Goal: Task Accomplishment & Management: Use online tool/utility

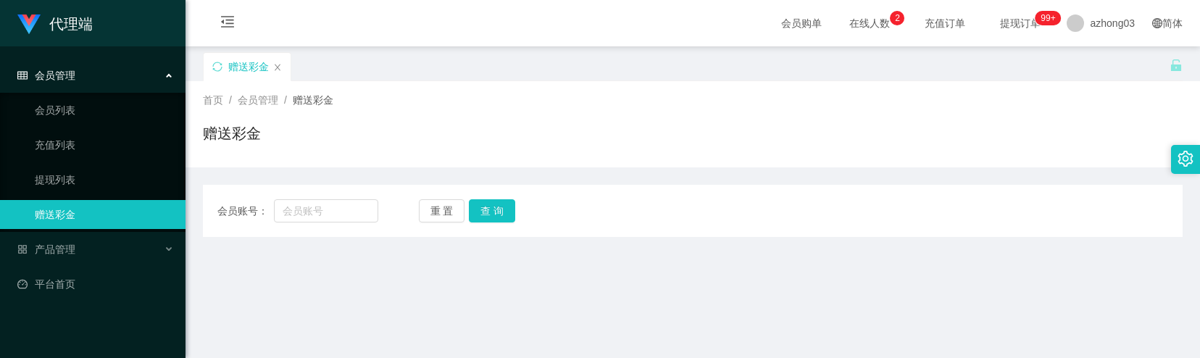
click at [94, 85] on div "会员管理" at bounding box center [92, 75] width 185 height 29
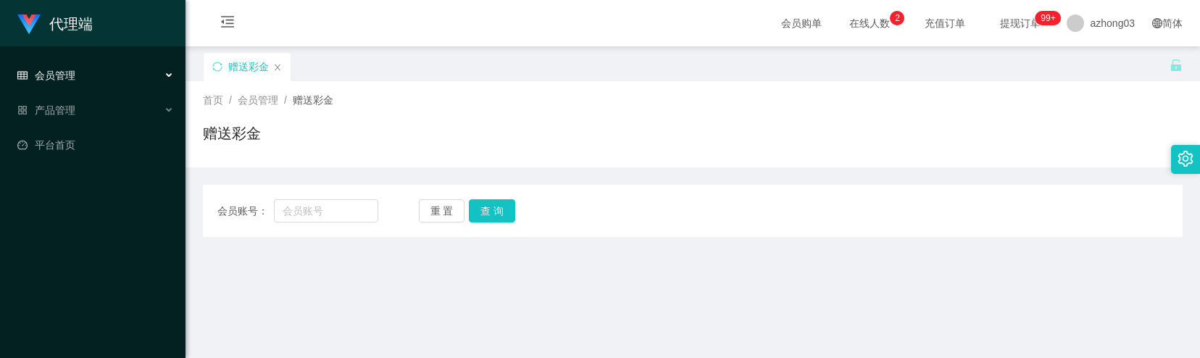
click at [100, 80] on div "会员管理" at bounding box center [92, 75] width 185 height 29
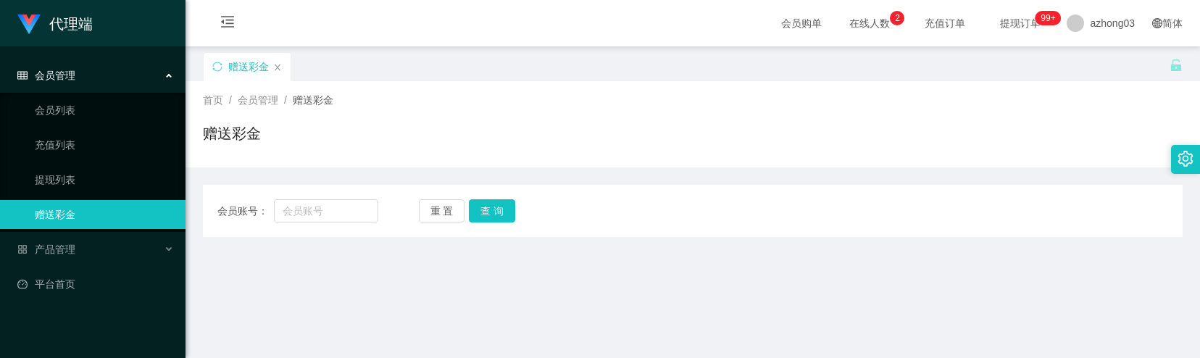
click at [110, 75] on div "会员管理" at bounding box center [92, 75] width 185 height 29
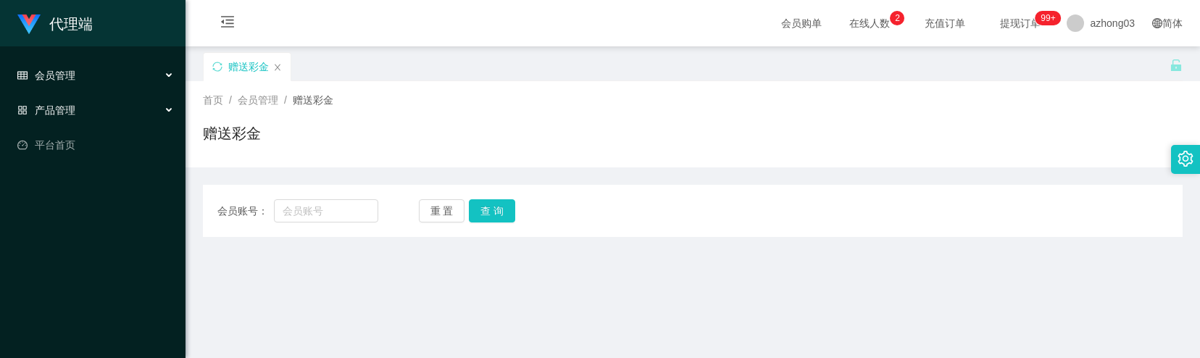
click at [106, 109] on div "产品管理" at bounding box center [92, 110] width 185 height 29
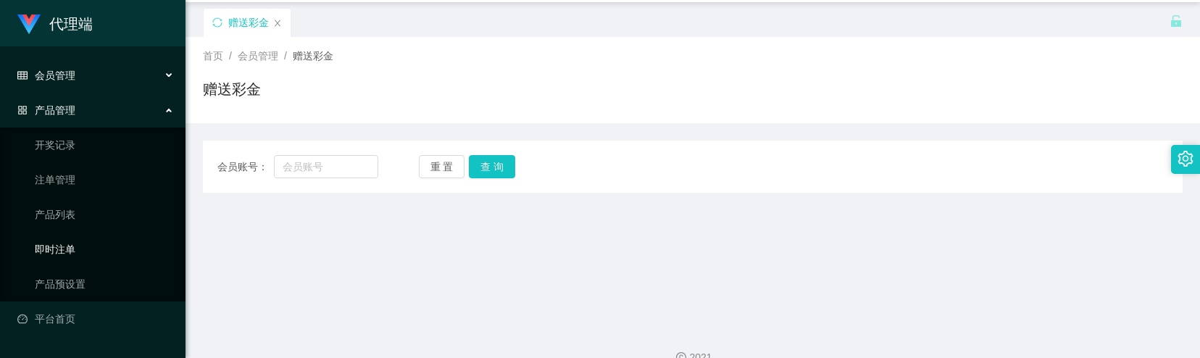
scroll to position [68, 0]
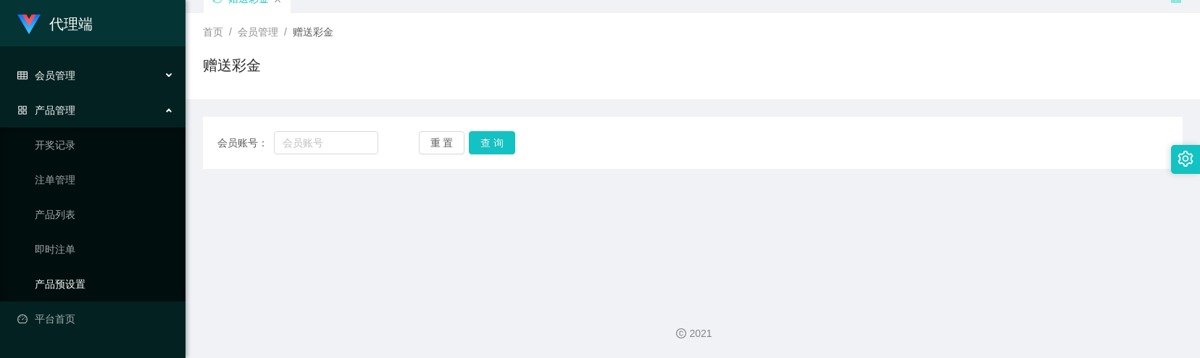
click at [82, 277] on link "产品预设置" at bounding box center [104, 284] width 139 height 29
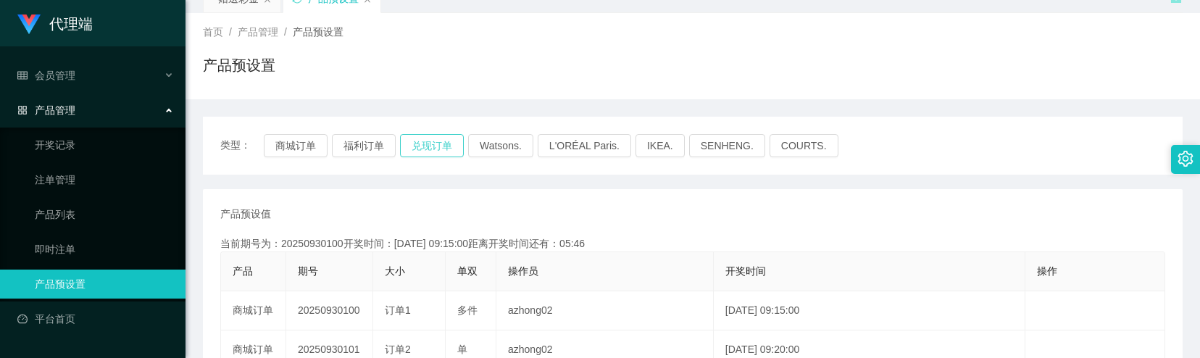
click at [419, 141] on button "兑现订单" at bounding box center [432, 145] width 64 height 23
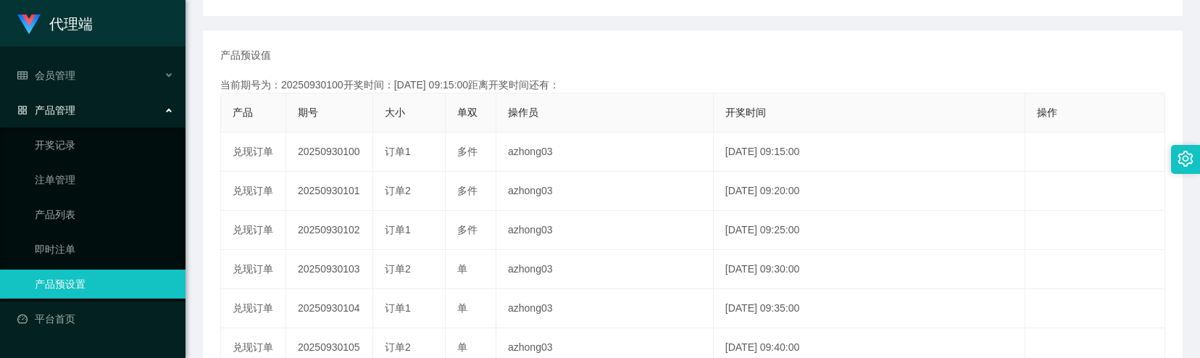
scroll to position [262, 0]
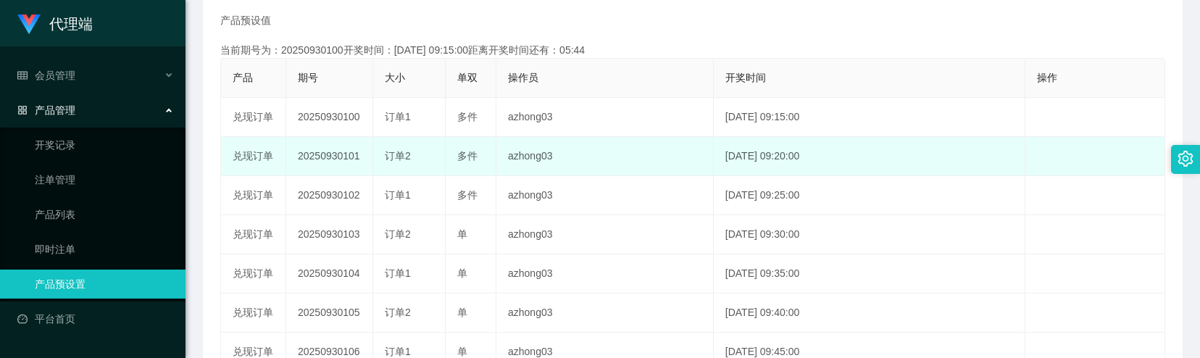
click at [325, 159] on td "20250930101" at bounding box center [329, 156] width 87 height 39
copy td "20250930101"
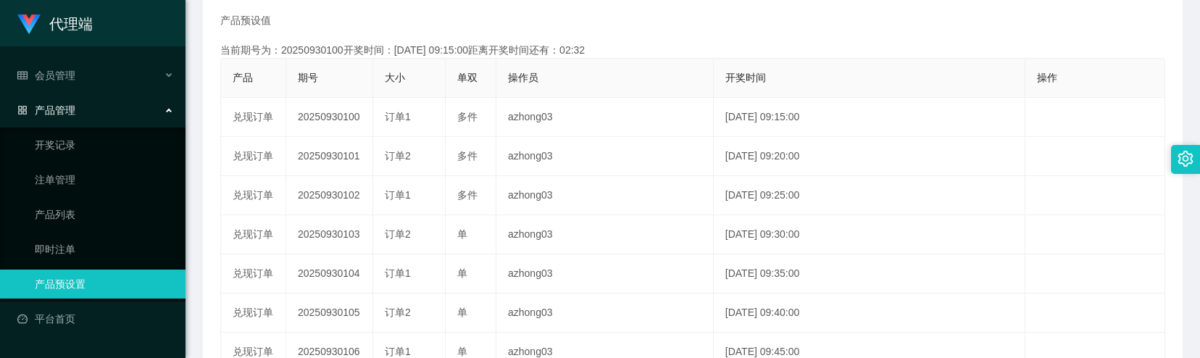
click at [55, 109] on span "产品管理" at bounding box center [46, 110] width 58 height 12
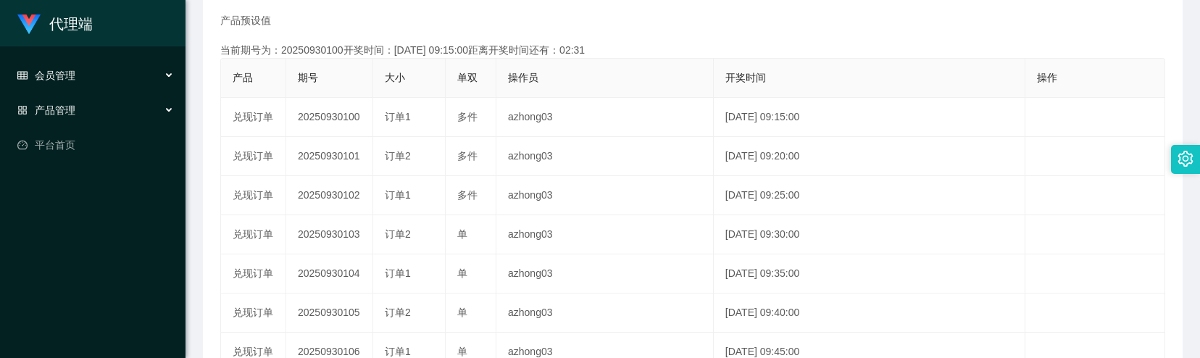
click at [85, 82] on div "会员管理" at bounding box center [92, 75] width 185 height 29
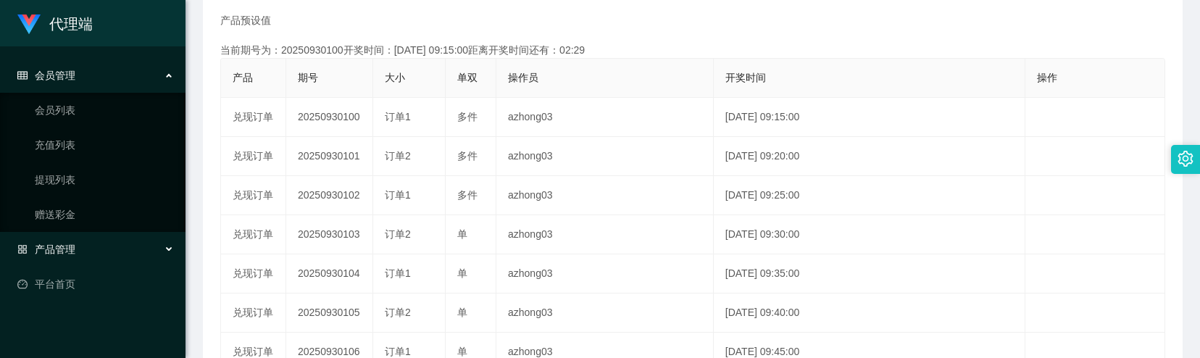
click at [80, 84] on div "会员管理" at bounding box center [92, 75] width 185 height 29
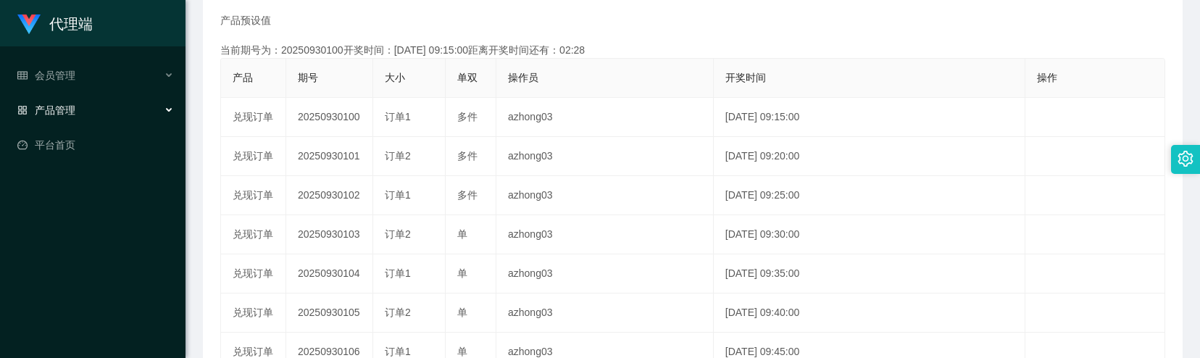
click at [94, 114] on div "产品管理" at bounding box center [92, 110] width 185 height 29
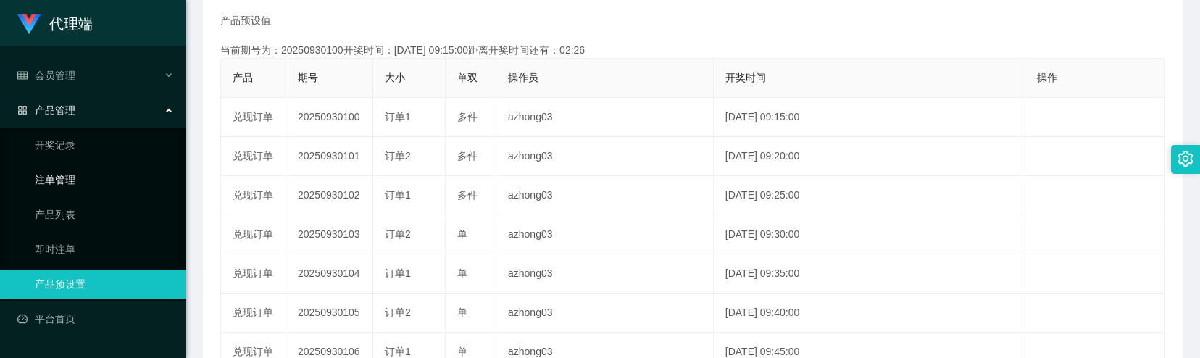
click at [77, 180] on link "注单管理" at bounding box center [104, 179] width 139 height 29
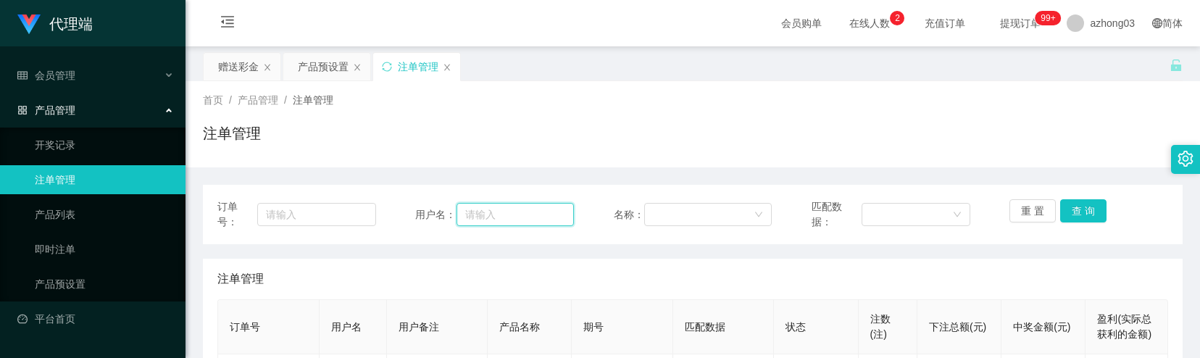
click at [467, 214] on input "text" at bounding box center [514, 214] width 117 height 23
paste input "ZYL9433"
type input "ZYL9433"
click at [1060, 209] on button "查 询" at bounding box center [1083, 210] width 46 height 23
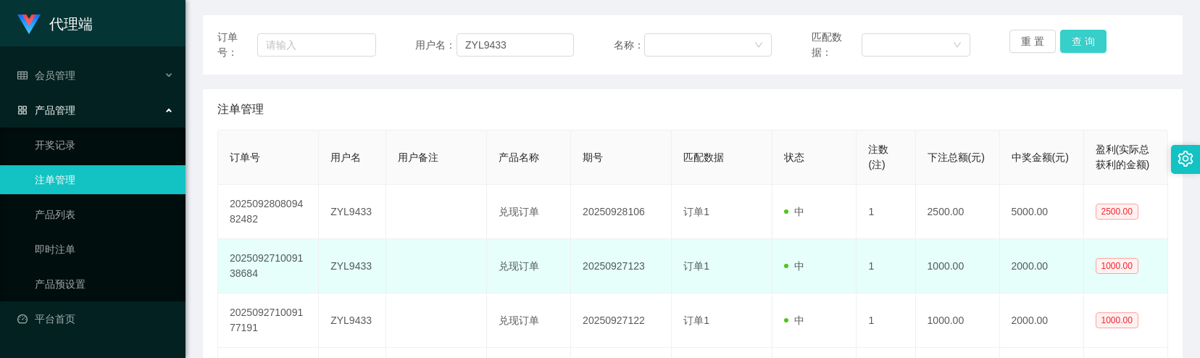
scroll to position [193, 0]
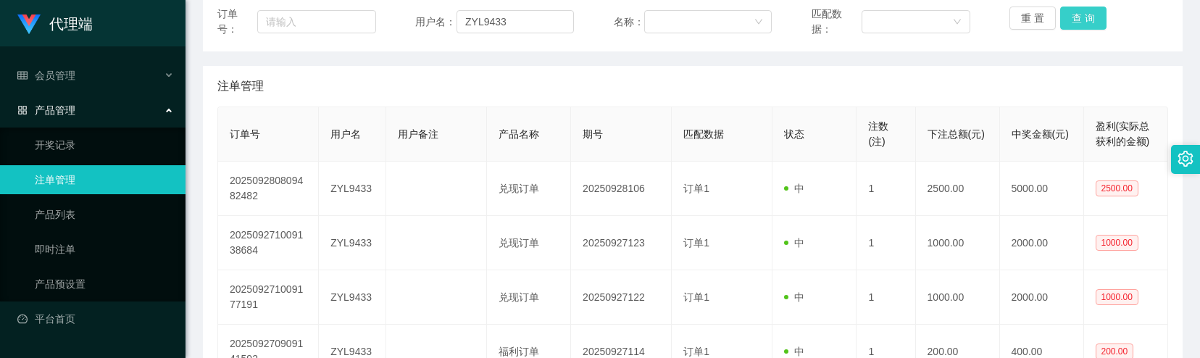
click at [1077, 24] on button "查 询" at bounding box center [1083, 18] width 46 height 23
click at [1077, 24] on div "重 置 查 询" at bounding box center [1088, 22] width 159 height 30
click at [1077, 24] on button "查 询" at bounding box center [1083, 18] width 46 height 23
click at [1078, 23] on button "查 询" at bounding box center [1083, 18] width 46 height 23
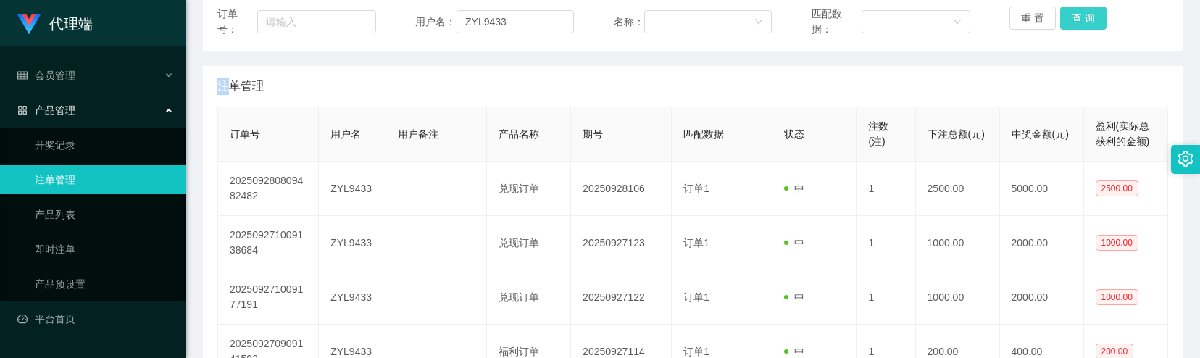
click at [1078, 23] on button "查 询" at bounding box center [1083, 18] width 46 height 23
click at [1067, 21] on button "查 询" at bounding box center [1083, 18] width 46 height 23
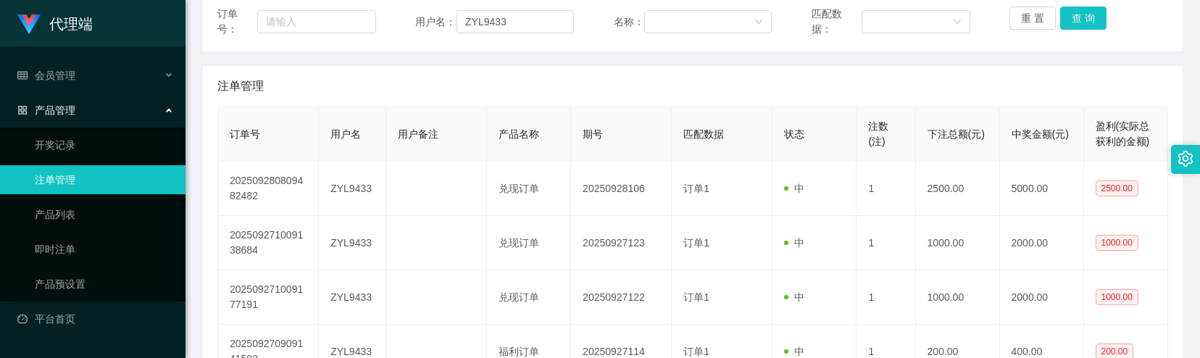
click at [1099, 17] on div "重 置 查 询" at bounding box center [1088, 22] width 159 height 30
click at [1088, 21] on button "查 询" at bounding box center [1083, 18] width 46 height 23
click at [1074, 27] on button "查 询" at bounding box center [1083, 18] width 46 height 23
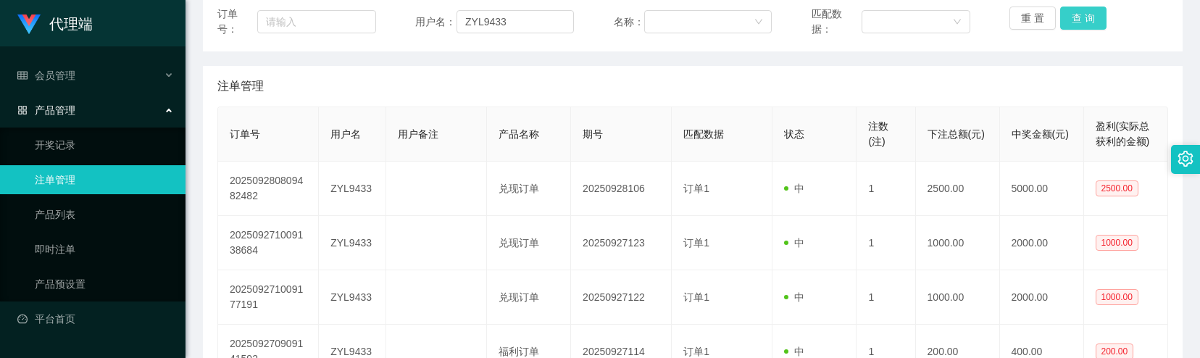
click at [1074, 27] on button "查 询" at bounding box center [1083, 18] width 46 height 23
click at [1075, 26] on button "查 询" at bounding box center [1083, 18] width 46 height 23
click at [1075, 25] on button "查 询" at bounding box center [1083, 18] width 46 height 23
click at [1075, 25] on div "重 置 查 询" at bounding box center [1088, 22] width 159 height 30
click at [1075, 25] on button "查 询" at bounding box center [1083, 18] width 46 height 23
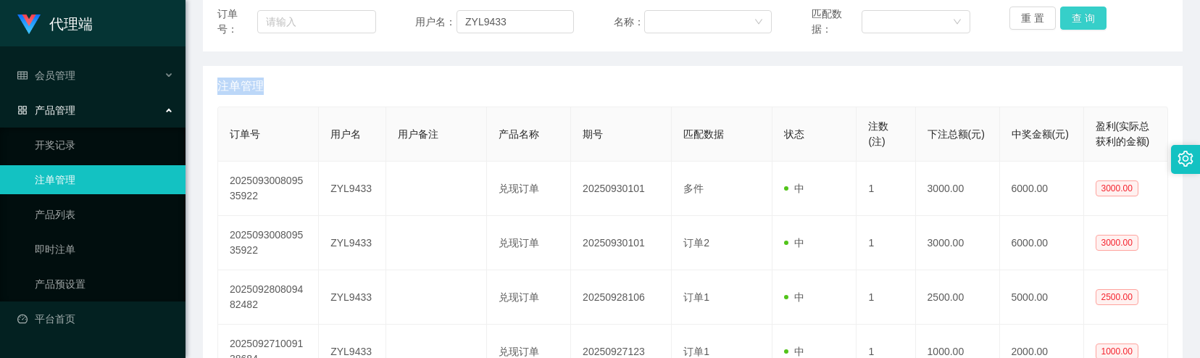
click at [1075, 25] on div "重 置 查 询" at bounding box center [1088, 22] width 159 height 30
click at [1075, 25] on button "查 询" at bounding box center [1083, 18] width 46 height 23
click at [1075, 25] on div "重 置 查 询" at bounding box center [1088, 22] width 159 height 30
click at [1075, 25] on button "查 询" at bounding box center [1083, 18] width 46 height 23
click at [1075, 25] on div "重 置 查 询" at bounding box center [1088, 22] width 159 height 30
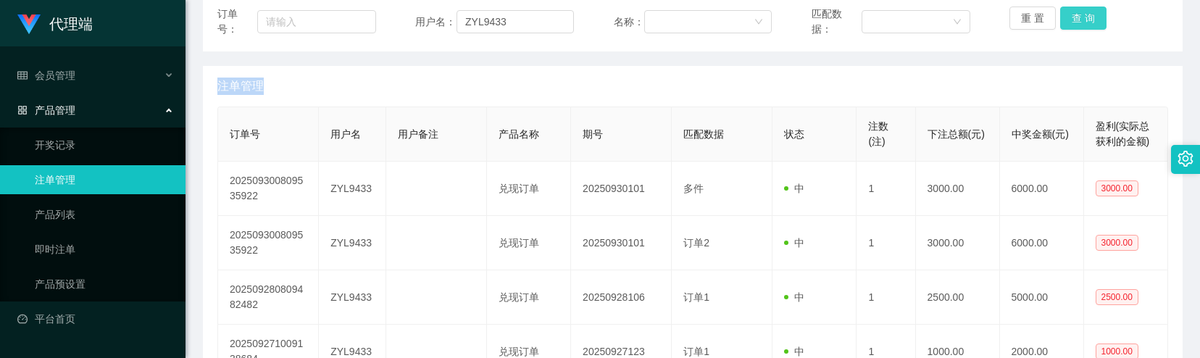
click at [1075, 25] on button "查 询" at bounding box center [1083, 18] width 46 height 23
click at [1075, 25] on div "重 置 查 询" at bounding box center [1088, 22] width 159 height 30
click at [1082, 22] on button "查 询" at bounding box center [1083, 18] width 46 height 23
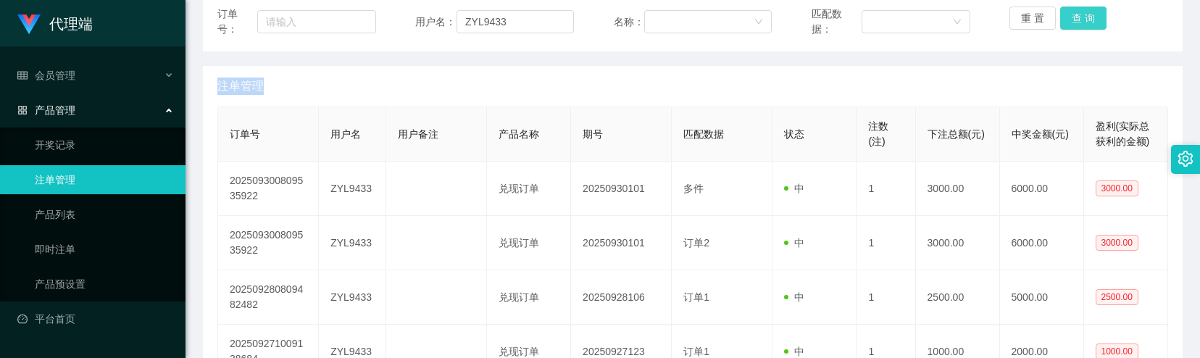
click at [1082, 22] on button "查 询" at bounding box center [1083, 18] width 46 height 23
click at [1070, 25] on button "查 询" at bounding box center [1083, 18] width 46 height 23
click at [1070, 25] on div "重 置 查 询" at bounding box center [1088, 22] width 159 height 30
drag, startPoint x: 913, startPoint y: 70, endPoint x: 914, endPoint y: 61, distance: 9.5
click at [914, 70] on div "注单管理" at bounding box center [692, 86] width 951 height 41
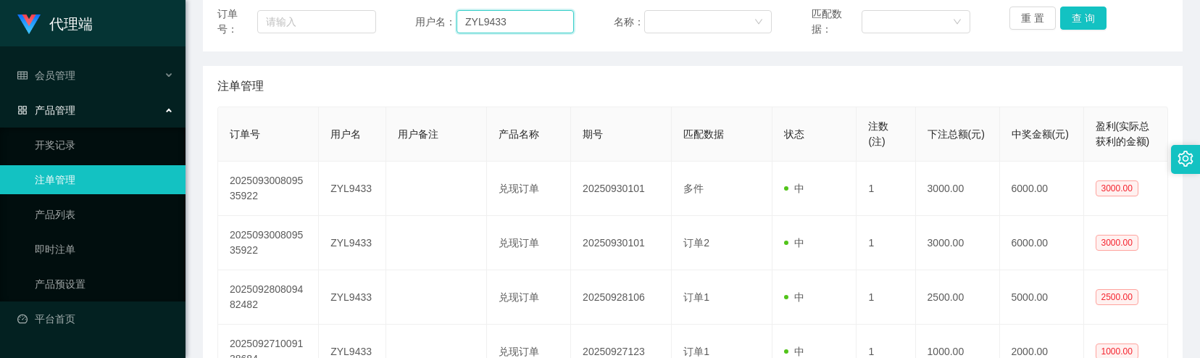
drag, startPoint x: 502, startPoint y: 21, endPoint x: 447, endPoint y: 24, distance: 55.1
click at [447, 24] on div "用户名： ZYL9433" at bounding box center [494, 22] width 159 height 30
click at [51, 246] on link "即时注单" at bounding box center [104, 249] width 139 height 29
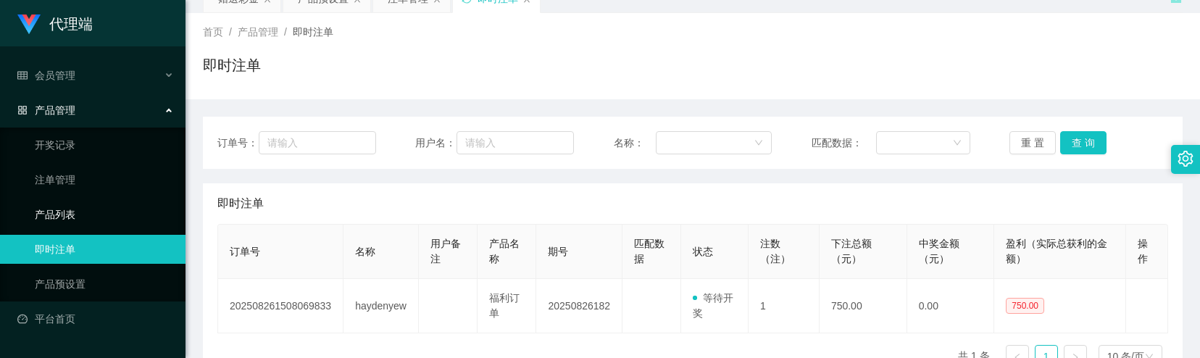
scroll to position [157, 0]
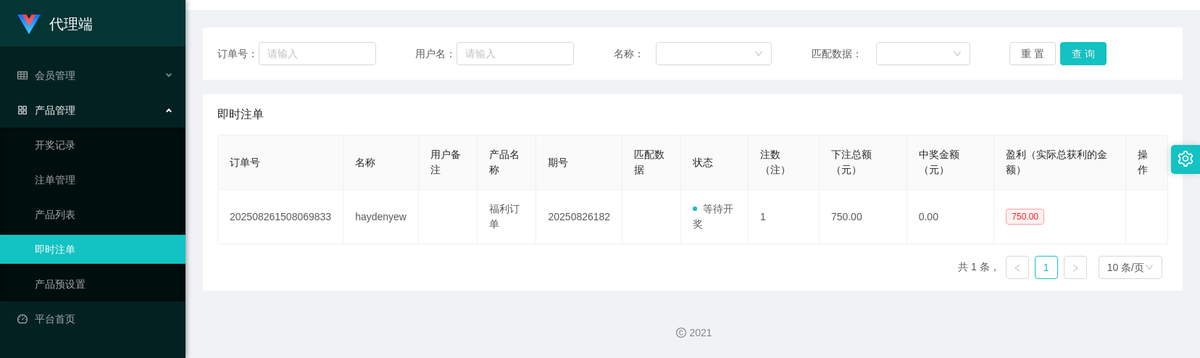
click at [97, 114] on div "产品管理" at bounding box center [92, 110] width 185 height 29
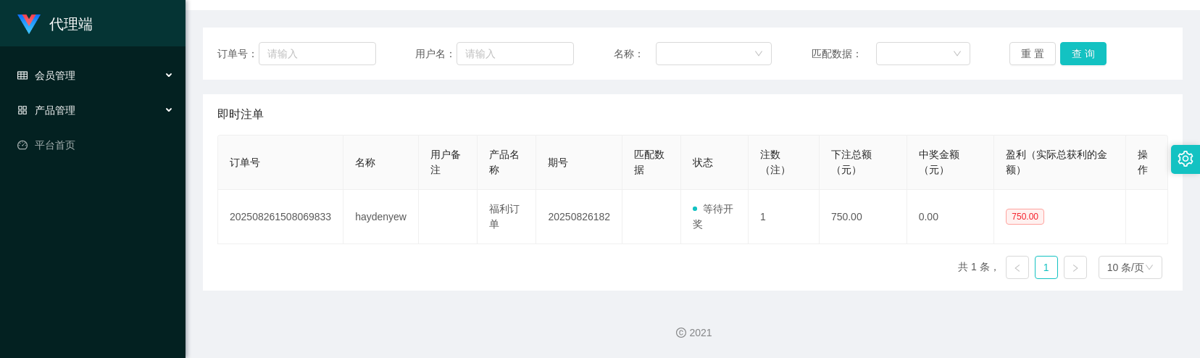
click at [93, 84] on div "会员管理" at bounding box center [92, 75] width 185 height 29
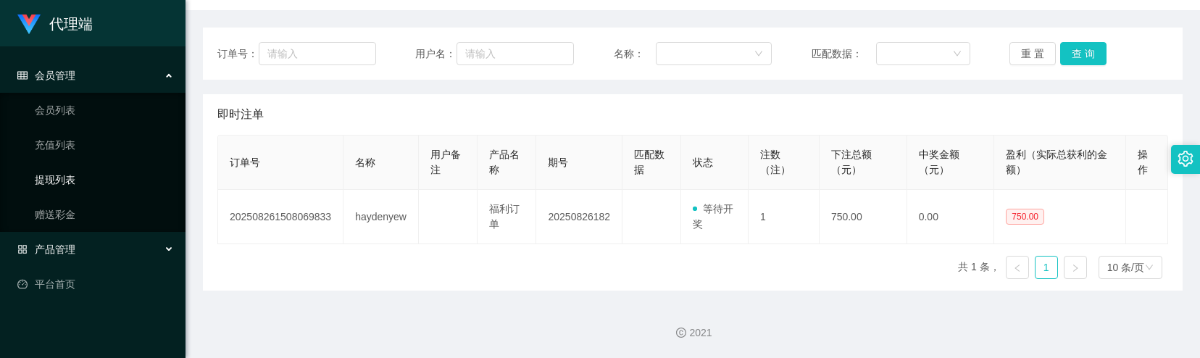
click at [83, 180] on link "提现列表" at bounding box center [104, 179] width 139 height 29
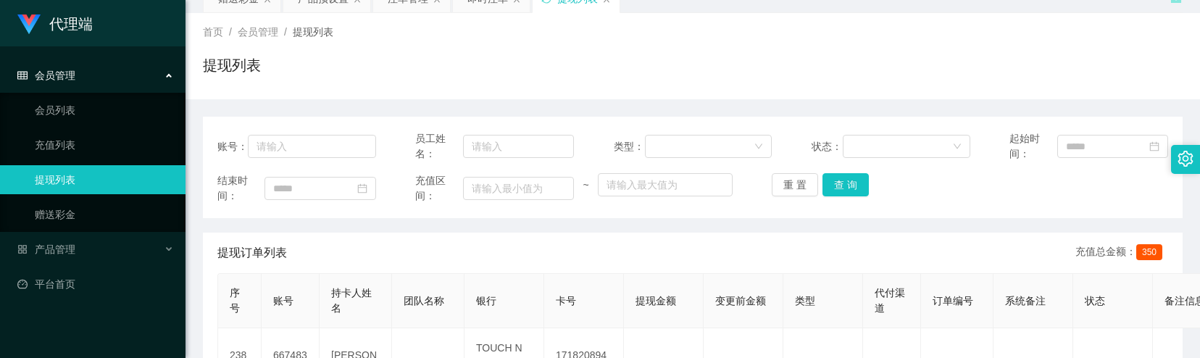
scroll to position [157, 0]
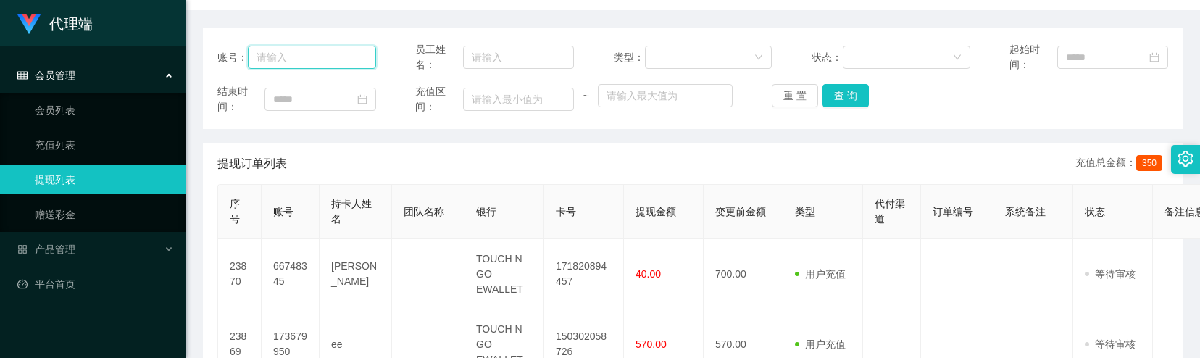
click at [332, 58] on input "text" at bounding box center [312, 57] width 128 height 23
paste input "ZYL9433"
type input "ZYL9433"
drag, startPoint x: 838, startPoint y: 93, endPoint x: 835, endPoint y: 101, distance: 8.5
click at [838, 93] on button "查 询" at bounding box center [845, 95] width 46 height 23
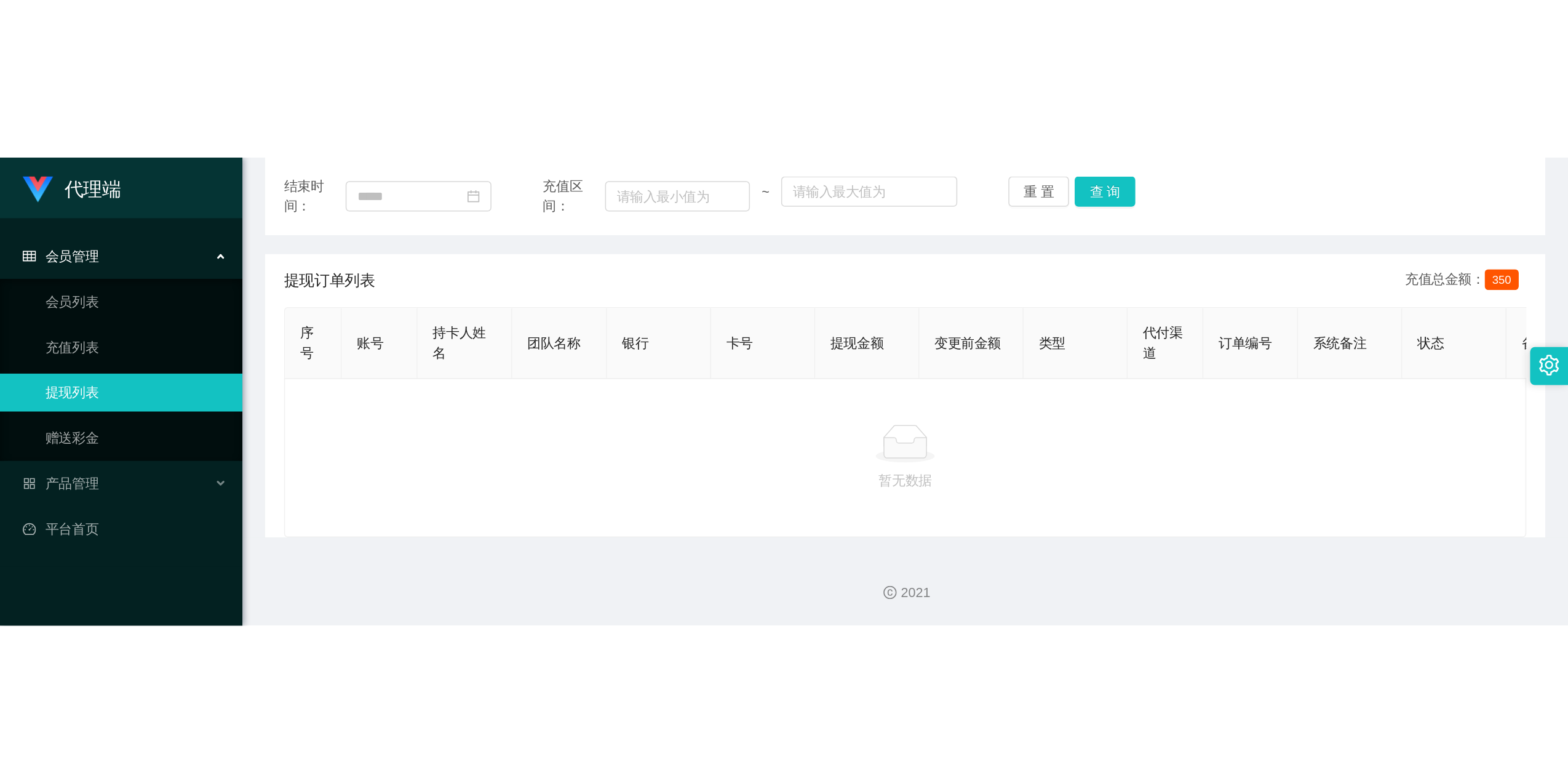
scroll to position [124, 0]
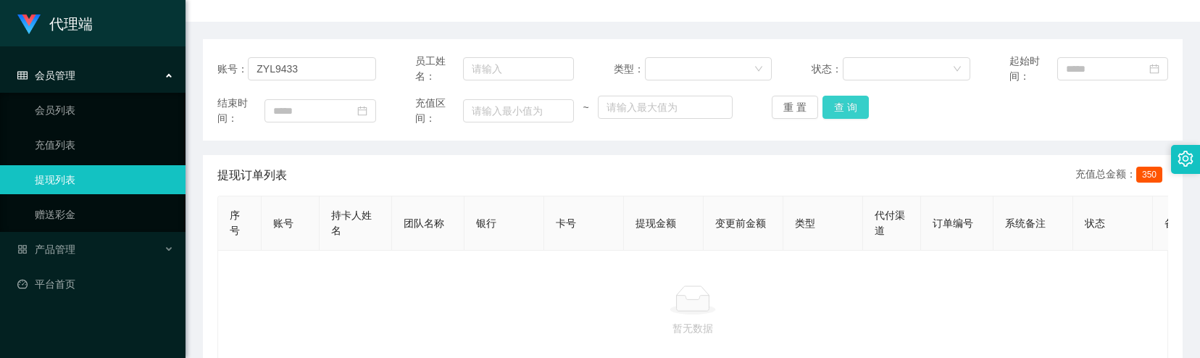
click at [852, 105] on button "查 询" at bounding box center [845, 107] width 46 height 23
click at [848, 114] on button "查 询" at bounding box center [845, 107] width 46 height 23
click at [847, 112] on button "查 询" at bounding box center [845, 107] width 46 height 23
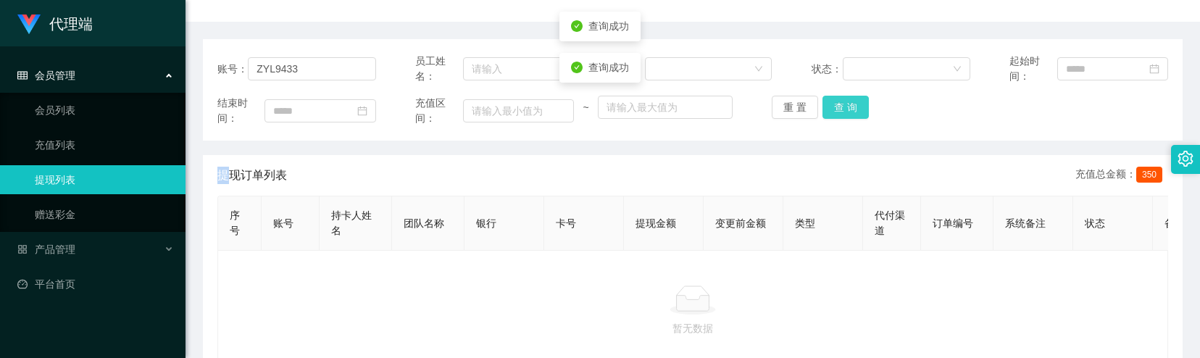
click at [847, 112] on div "重 置 查 询" at bounding box center [851, 107] width 159 height 23
click at [847, 112] on button "查 询" at bounding box center [845, 107] width 46 height 23
click at [847, 112] on div "重 置 查 询" at bounding box center [851, 107] width 159 height 23
click at [847, 112] on button "查 询" at bounding box center [845, 107] width 46 height 23
click at [847, 112] on button "查 询" at bounding box center [853, 107] width 62 height 23
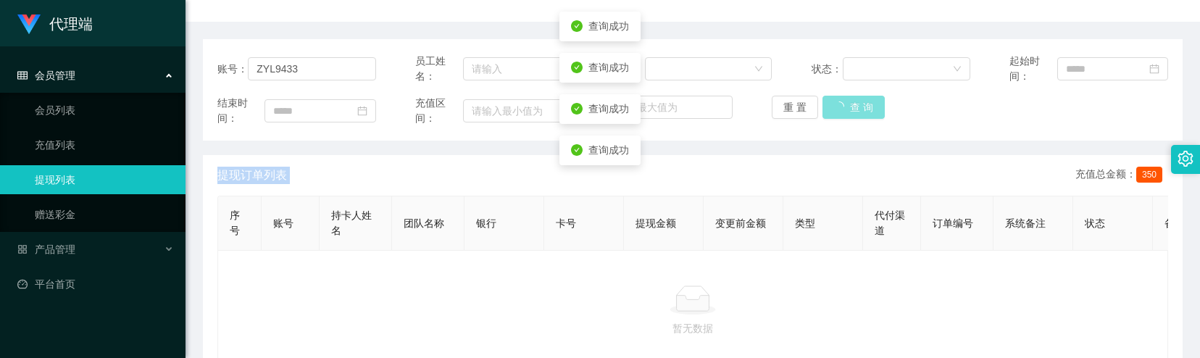
click at [847, 112] on div "重 置 查 询" at bounding box center [851, 107] width 159 height 23
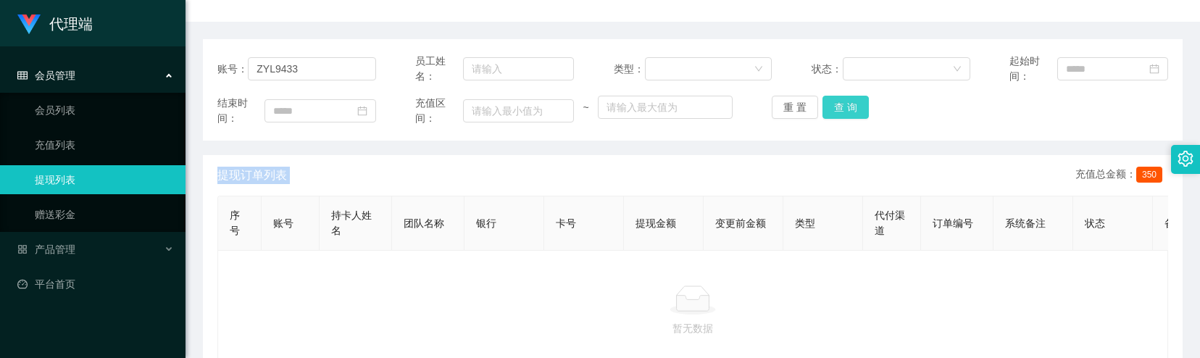
click at [844, 110] on button "查 询" at bounding box center [845, 107] width 46 height 23
click at [844, 110] on div "重 置 查 询" at bounding box center [851, 107] width 159 height 23
click at [833, 103] on button "查 询" at bounding box center [845, 107] width 46 height 23
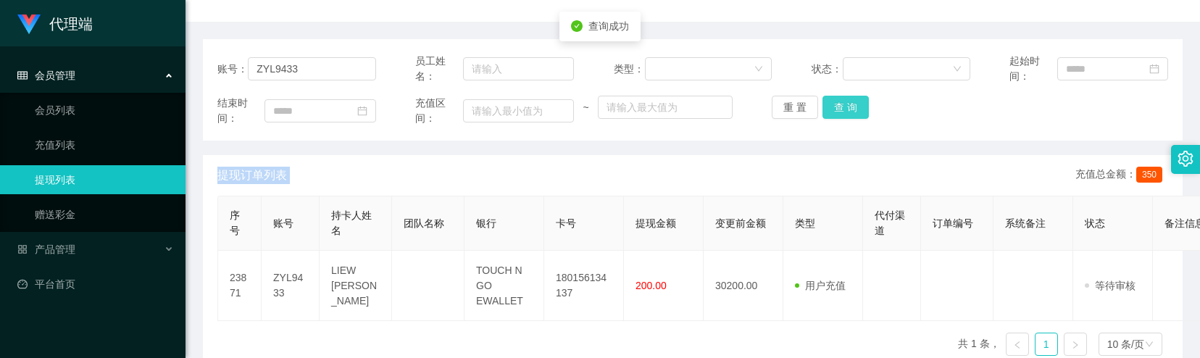
click at [833, 108] on button "查 询" at bounding box center [845, 107] width 46 height 23
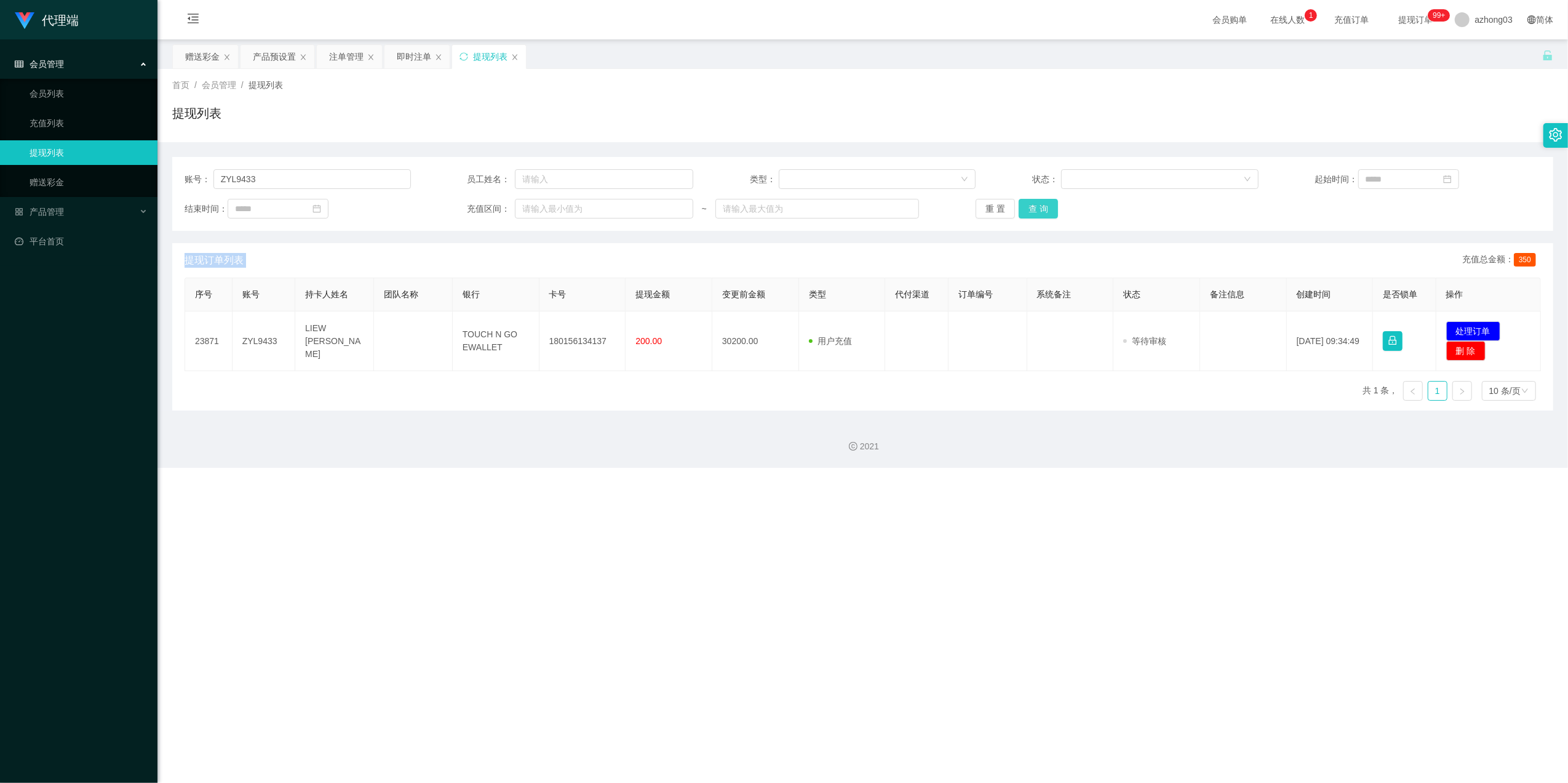
scroll to position [0, 0]
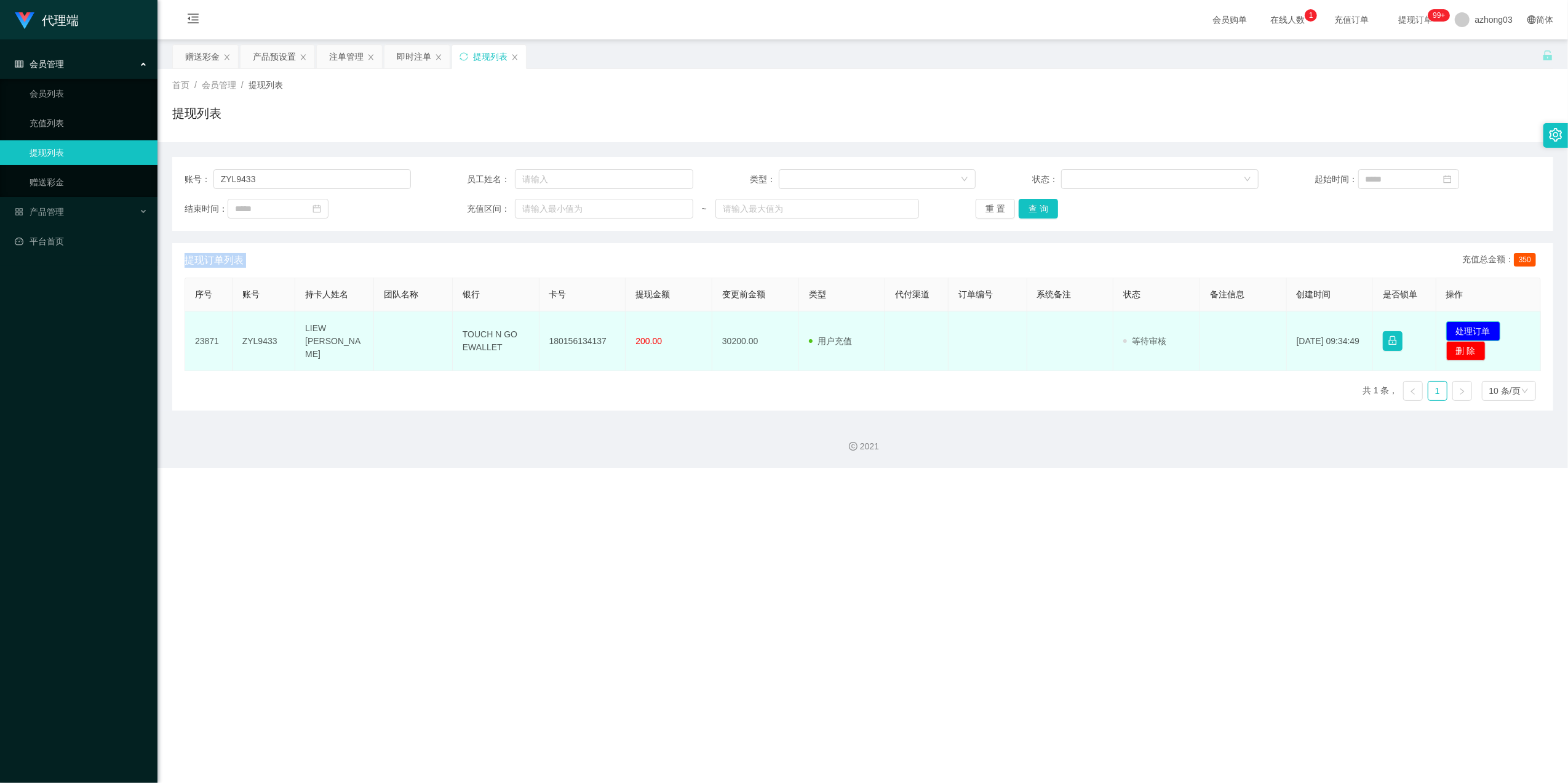
click at [1018, 303] on button "处理订单" at bounding box center [1473, 330] width 54 height 20
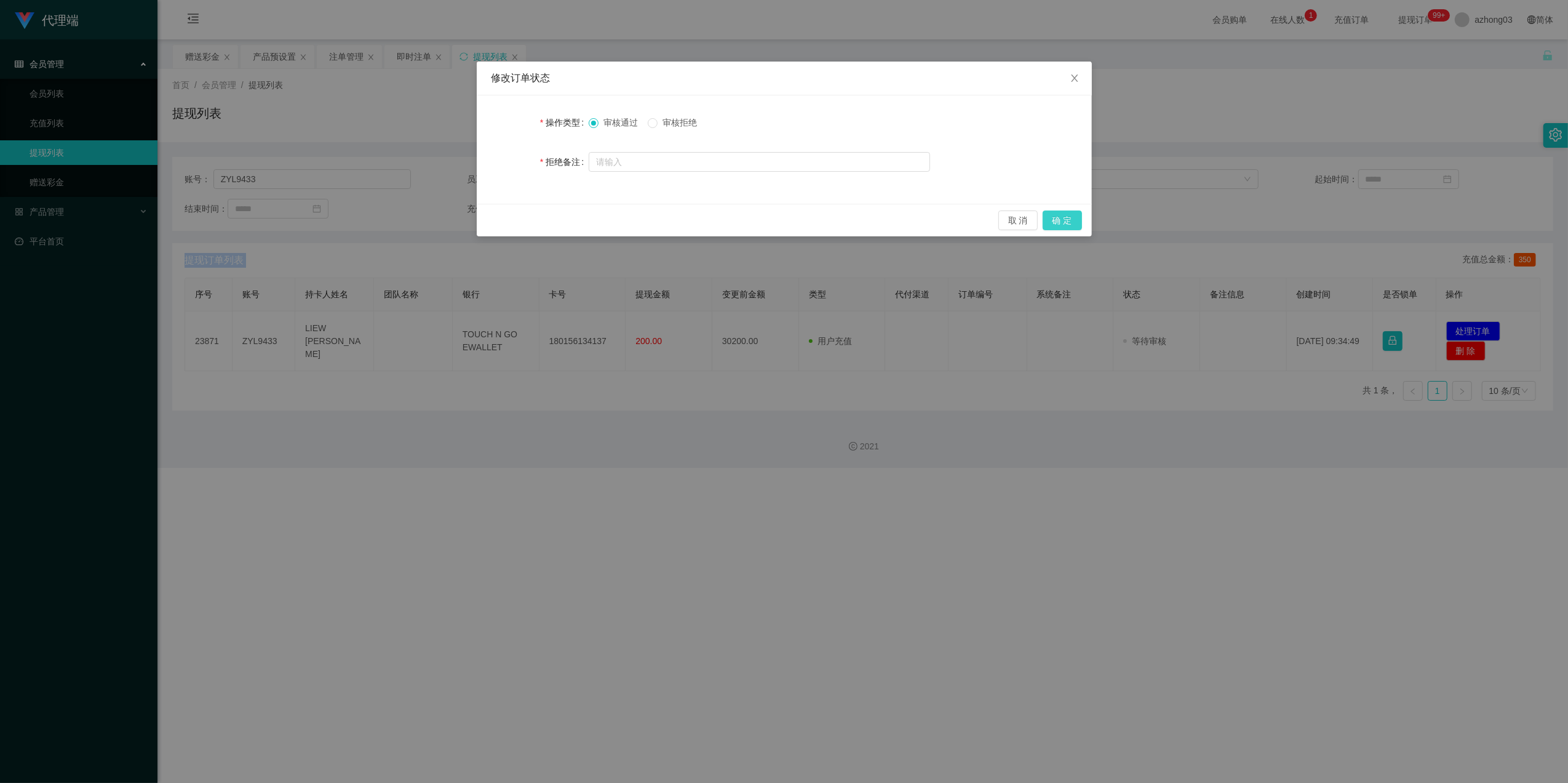
click at [1018, 222] on button "确 定" at bounding box center [1062, 220] width 39 height 20
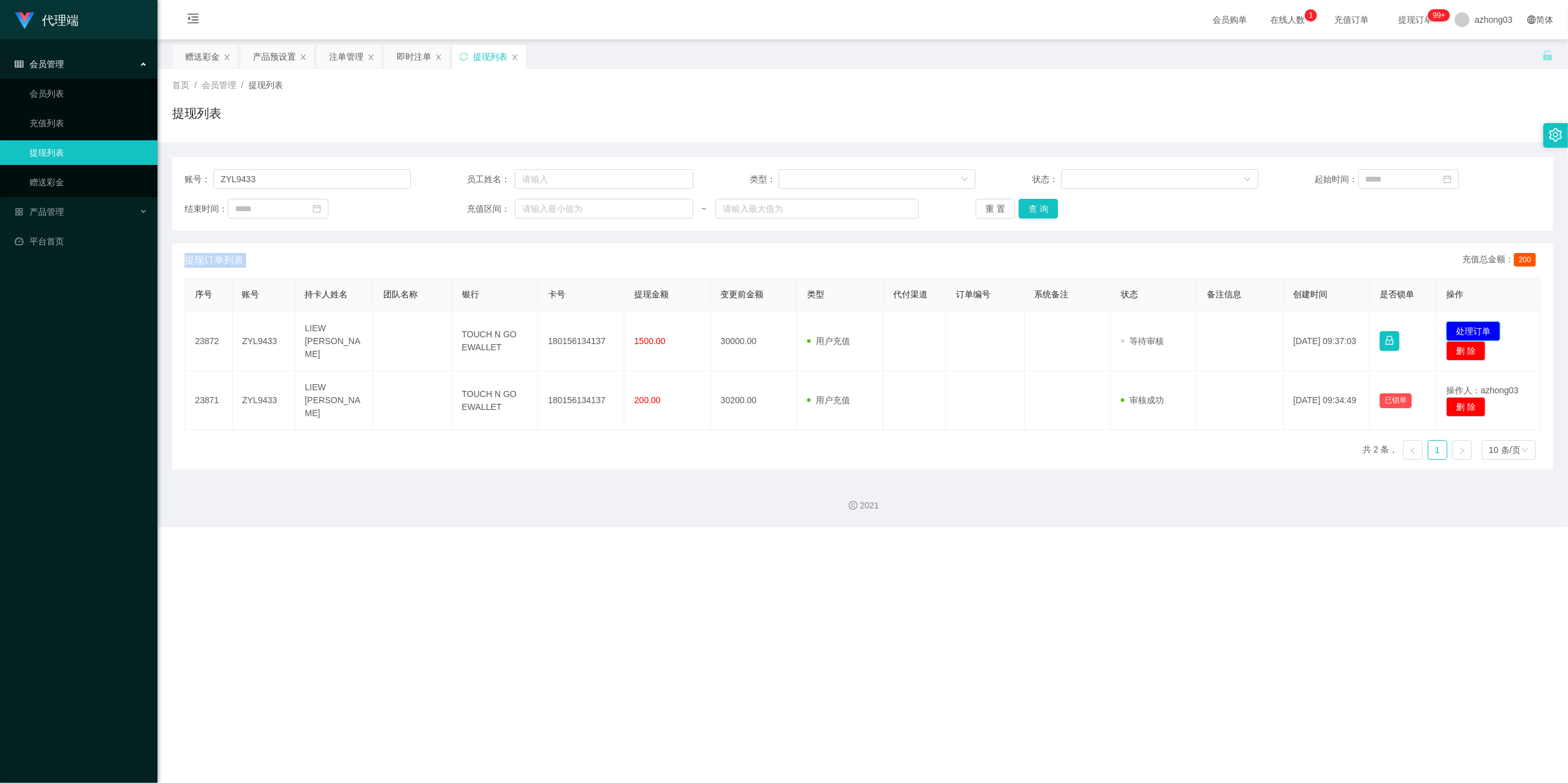
click at [1018, 303] on button "处理订单" at bounding box center [1473, 330] width 54 height 20
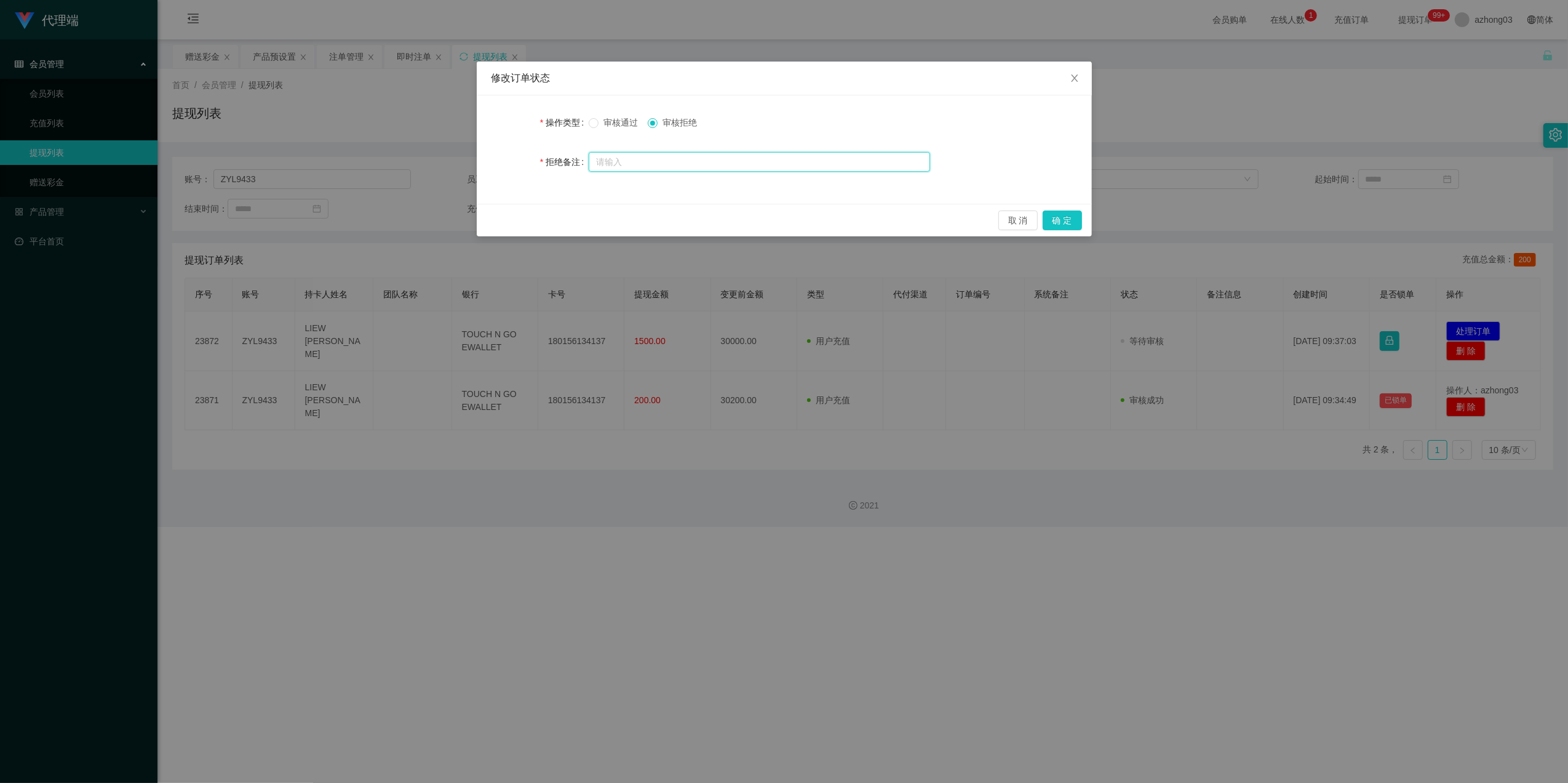
click at [663, 163] on input "text" at bounding box center [759, 161] width 341 height 20
paste input "您的提款未按规定顺序提交。根据监管要求，必须立即对冲。请在收到此通知后的24小时内完成指定的对冲操作，以免账户被冻结。对冲金额为您账户余额的60%（RM180…"
type input "您的提款未按规定顺序提交。根据监管要求，必须立即对冲。请在收到此通知后的24小时内完成指定的对冲操作，以免账户被冻结。对冲金额为您账户余额的60%（RM180…"
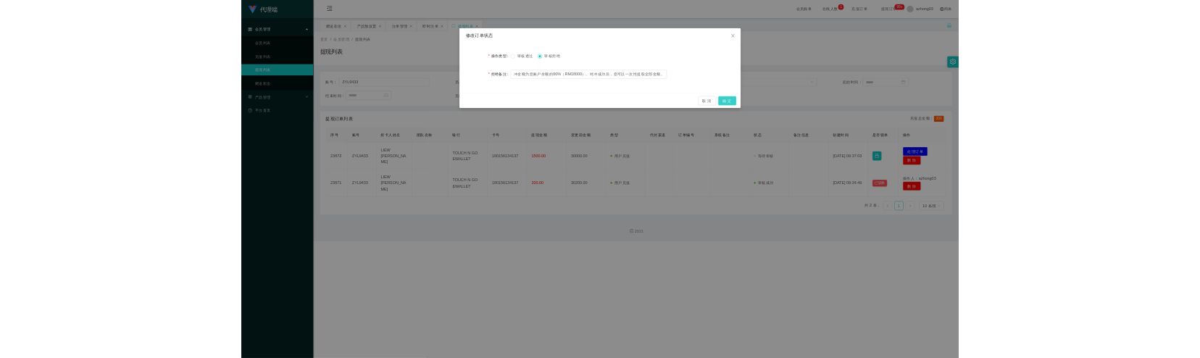
scroll to position [0, 0]
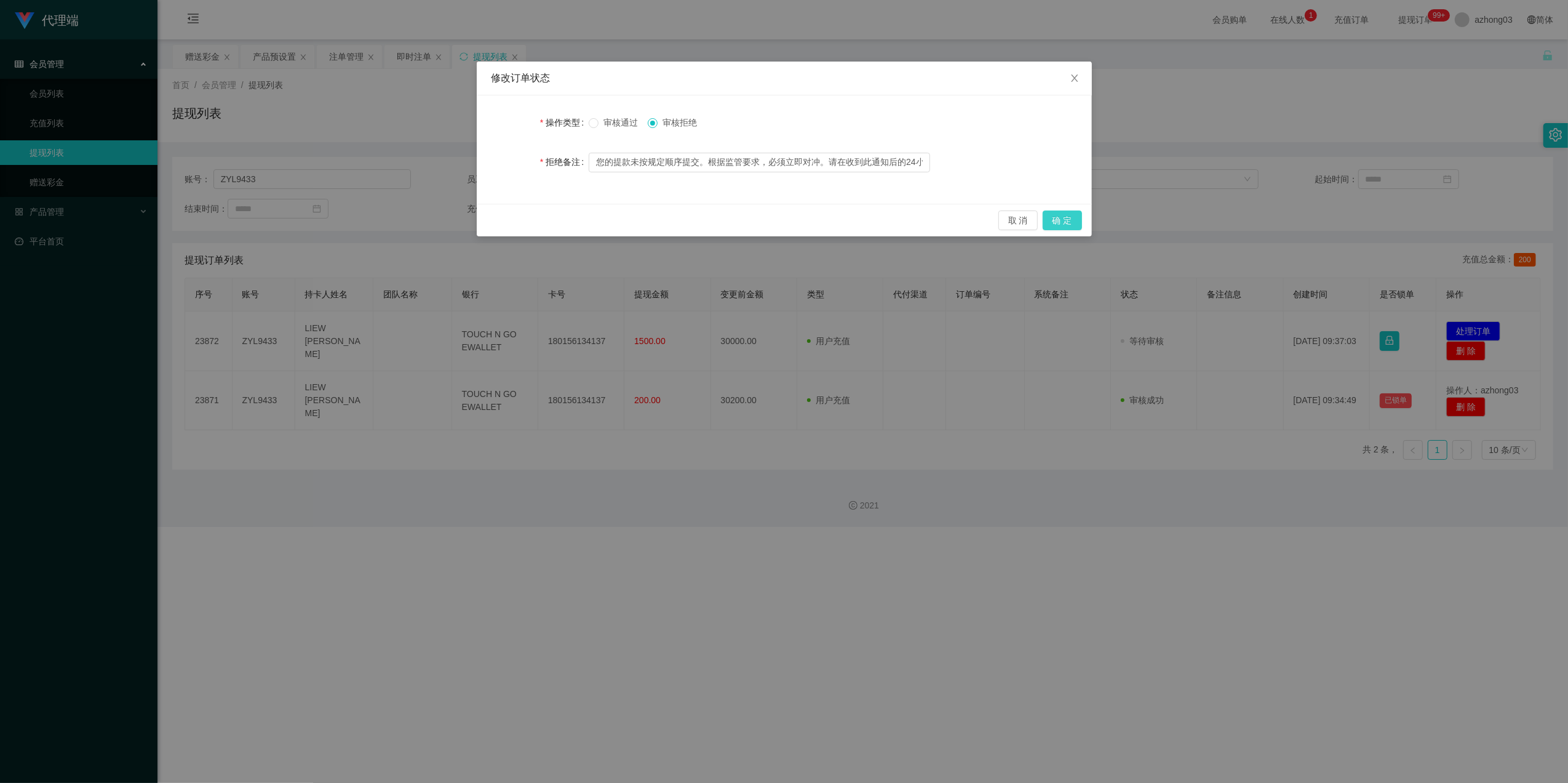
click at [1018, 224] on button "确 定" at bounding box center [1062, 220] width 39 height 20
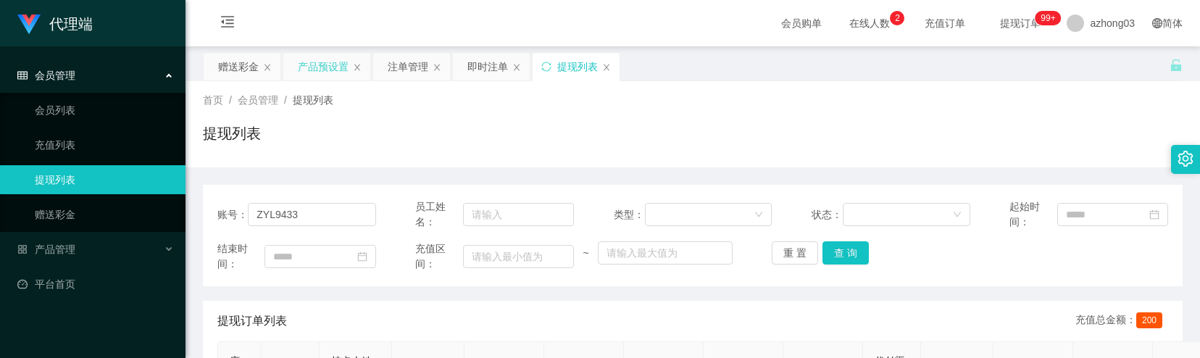
click at [327, 68] on div "产品预设置" at bounding box center [323, 67] width 51 height 28
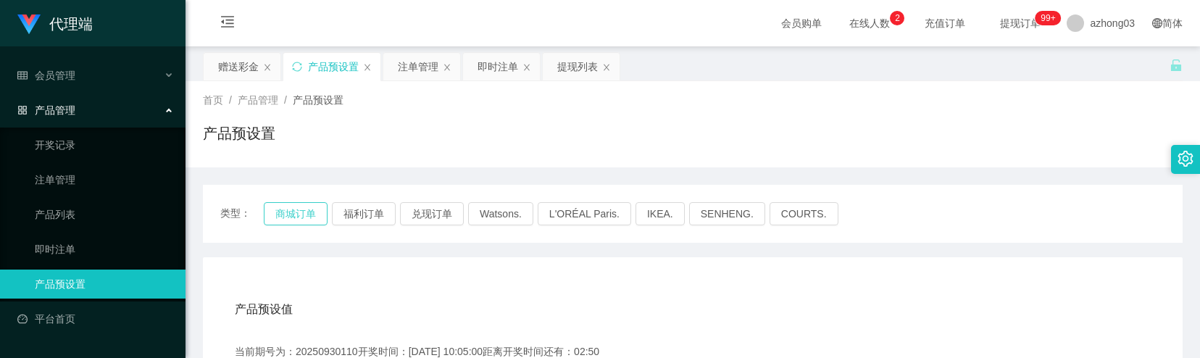
click at [299, 216] on button "商城订单" at bounding box center [296, 213] width 64 height 23
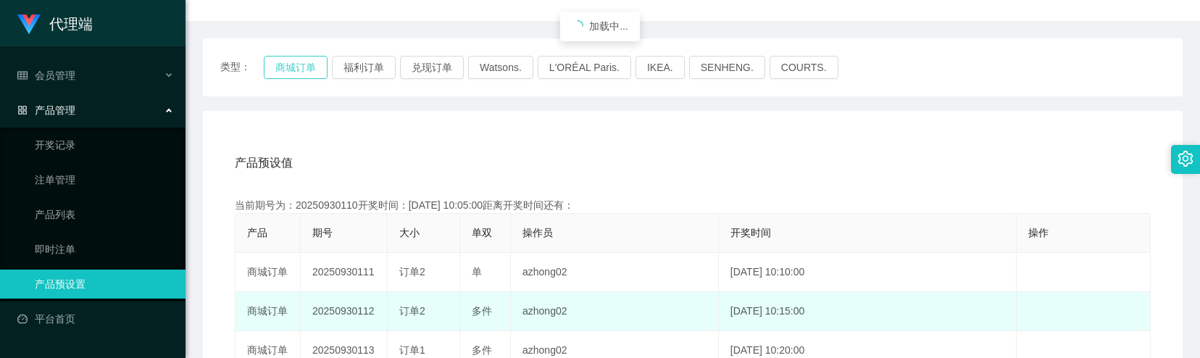
scroll to position [193, 0]
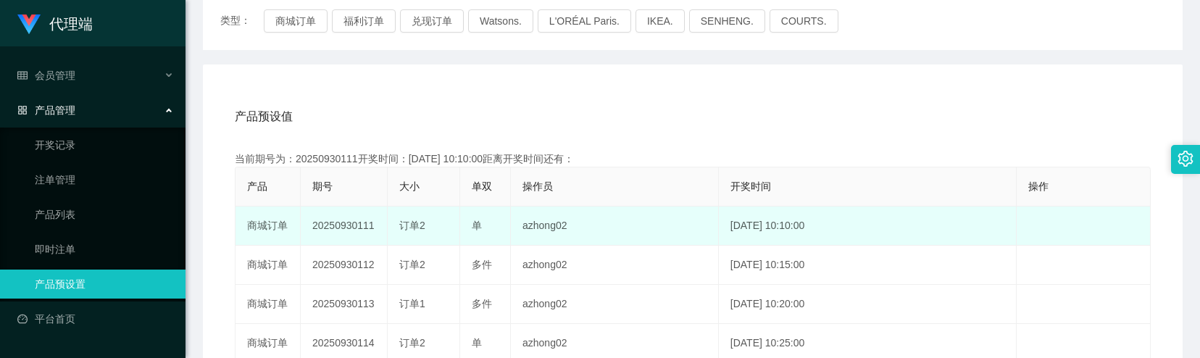
click at [358, 230] on td "20250930111" at bounding box center [344, 225] width 87 height 39
copy td "20250930111"
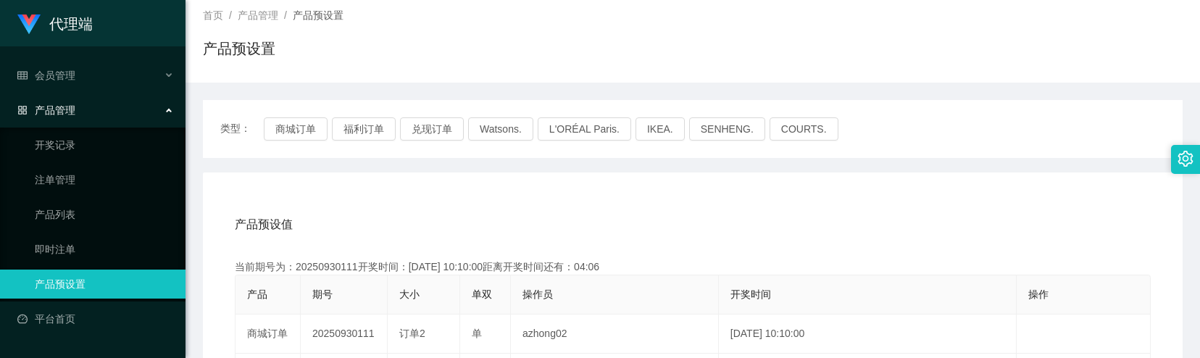
scroll to position [0, 0]
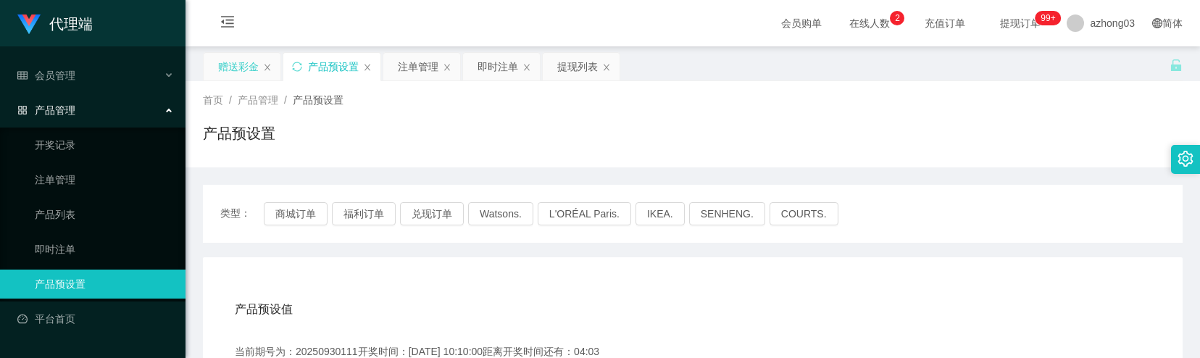
click at [242, 68] on div "赠送彩金" at bounding box center [238, 67] width 41 height 28
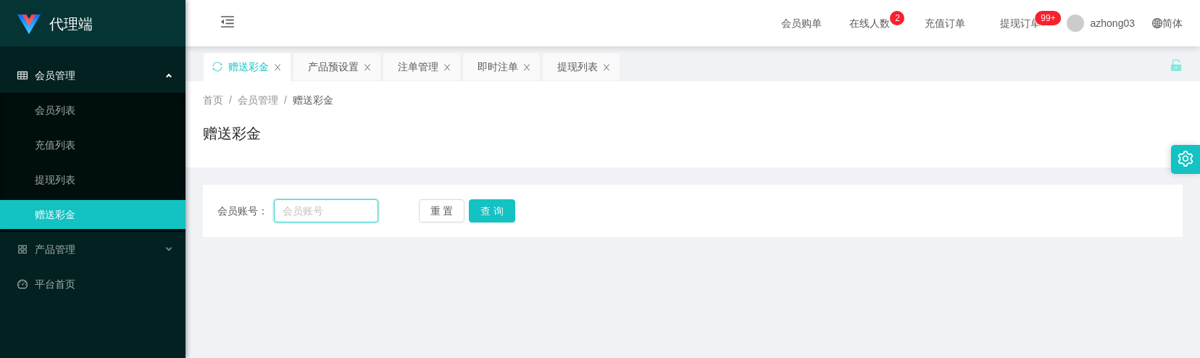
click at [334, 212] on input "text" at bounding box center [326, 210] width 104 height 23
paste input "[PERSON_NAME]"
type input "[PERSON_NAME]"
click at [508, 203] on button "查 询" at bounding box center [492, 210] width 46 height 23
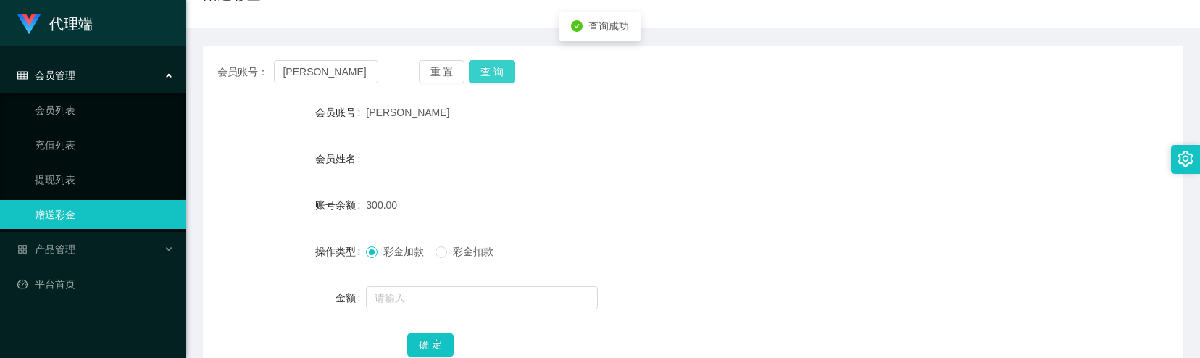
scroll to position [193, 0]
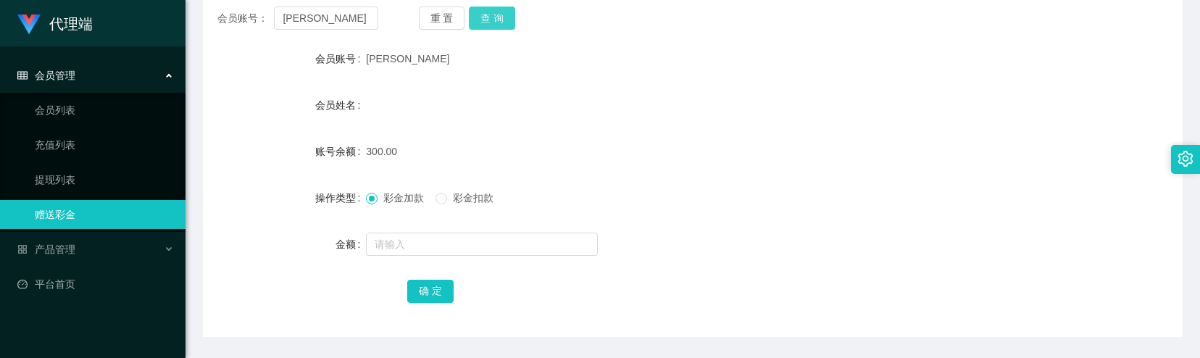
click at [500, 21] on button "查 询" at bounding box center [492, 18] width 46 height 23
click at [500, 21] on div "重 置 查 询" at bounding box center [499, 18] width 161 height 23
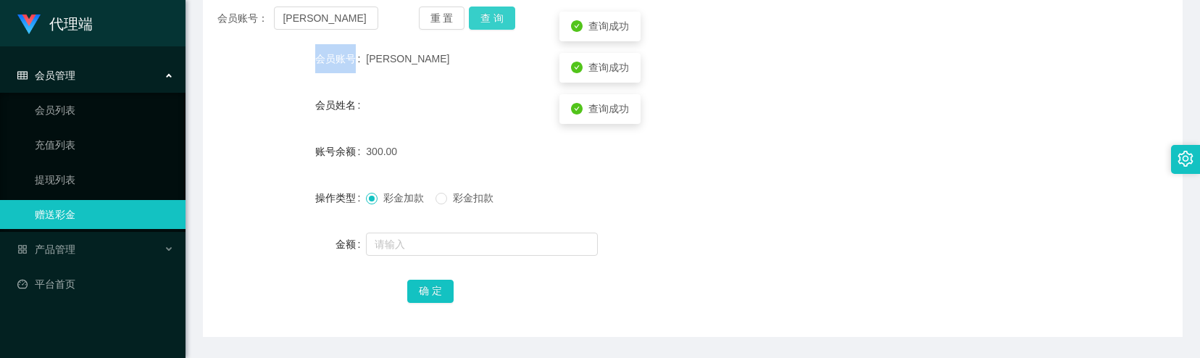
click at [500, 21] on button "查 询" at bounding box center [492, 18] width 46 height 23
click at [500, 21] on div "重 置 查 询" at bounding box center [499, 18] width 161 height 23
click at [500, 21] on button "查 询" at bounding box center [492, 18] width 46 height 23
click at [500, 21] on div "重 置 查 询" at bounding box center [499, 18] width 161 height 23
click at [500, 21] on button "查 询" at bounding box center [492, 18] width 46 height 23
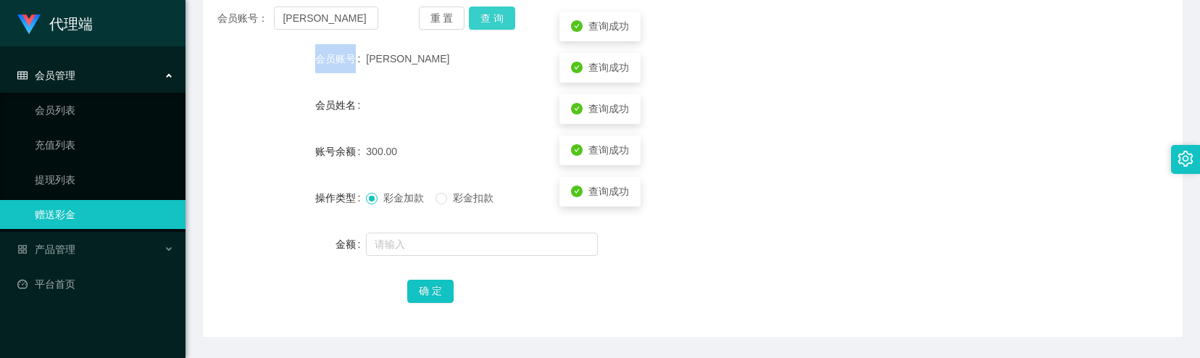
click at [500, 21] on div "重 置 查 询" at bounding box center [499, 18] width 161 height 23
click at [500, 21] on button "查 询" at bounding box center [492, 18] width 46 height 23
click at [500, 21] on div "重 置 查 询" at bounding box center [499, 18] width 161 height 23
click at [500, 21] on button "查 询" at bounding box center [492, 18] width 46 height 23
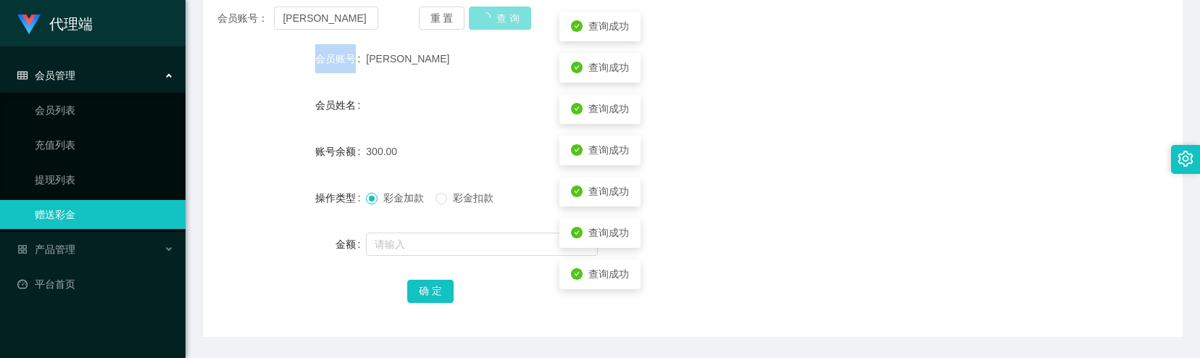
click at [500, 21] on div "重 置 查 询" at bounding box center [499, 18] width 161 height 23
click at [500, 21] on button "查 询" at bounding box center [492, 18] width 46 height 23
click at [500, 21] on div "重 置 查 询" at bounding box center [499, 18] width 161 height 23
click at [500, 21] on button "查 询" at bounding box center [492, 18] width 46 height 23
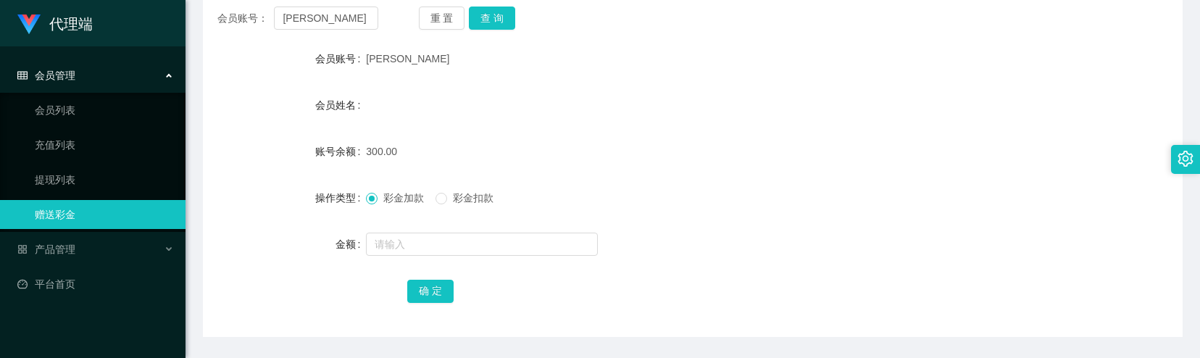
click at [494, 36] on div "会员账号： [PERSON_NAME] 重 置 查 询 会员账号 [PERSON_NAME] 会员姓名 账号余额 300.00 操作类型 彩金加款 彩金扣款 …" at bounding box center [693, 164] width 980 height 345
click at [494, 33] on div "会员账号： [PERSON_NAME] 重 置 查 询 会员账号 [PERSON_NAME] 会员姓名 账号余额 300.00 操作类型 彩金加款 彩金扣款 …" at bounding box center [693, 164] width 980 height 345
click at [496, 24] on button "查 询" at bounding box center [492, 18] width 46 height 23
click at [496, 24] on button "查 询" at bounding box center [500, 18] width 62 height 23
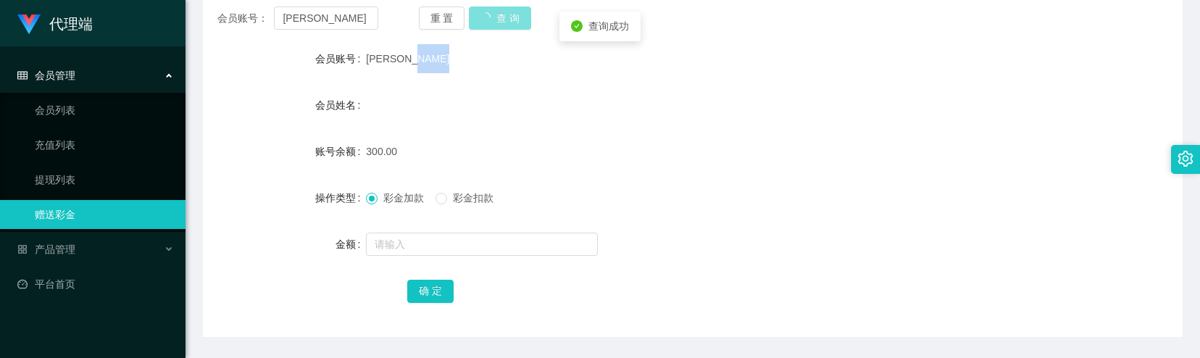
click at [496, 24] on button "查 询" at bounding box center [500, 18] width 62 height 23
click at [496, 24] on button "查 询" at bounding box center [492, 18] width 46 height 23
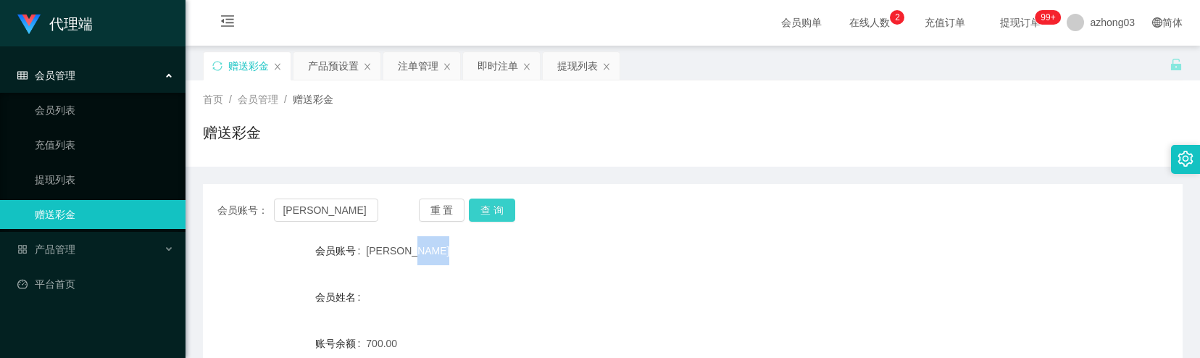
scroll to position [0, 0]
click at [314, 70] on div "产品预设置" at bounding box center [333, 67] width 51 height 28
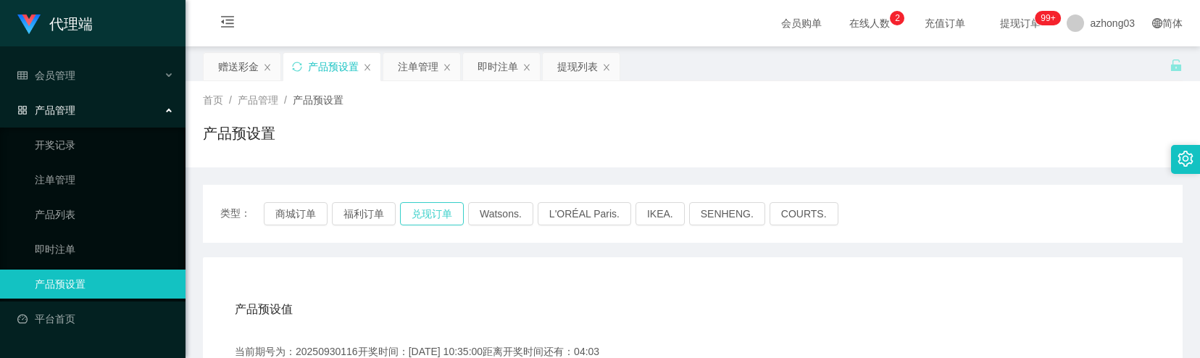
click at [433, 214] on button "兑现订单" at bounding box center [432, 213] width 64 height 23
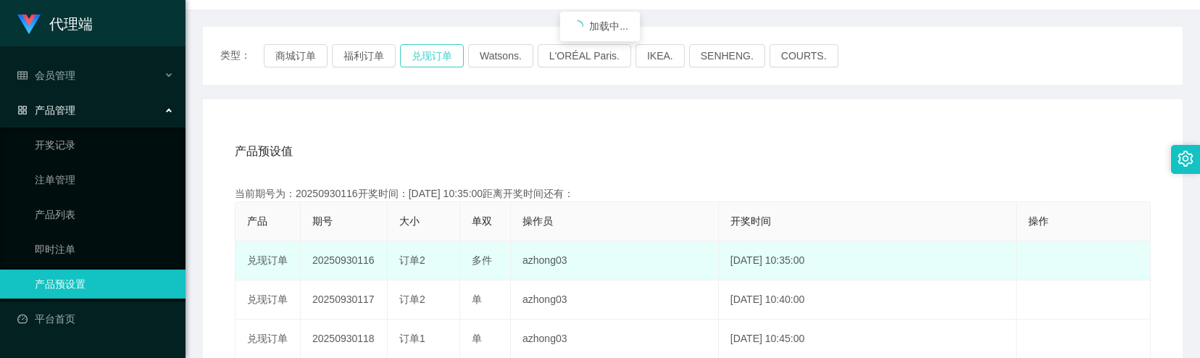
scroll to position [193, 0]
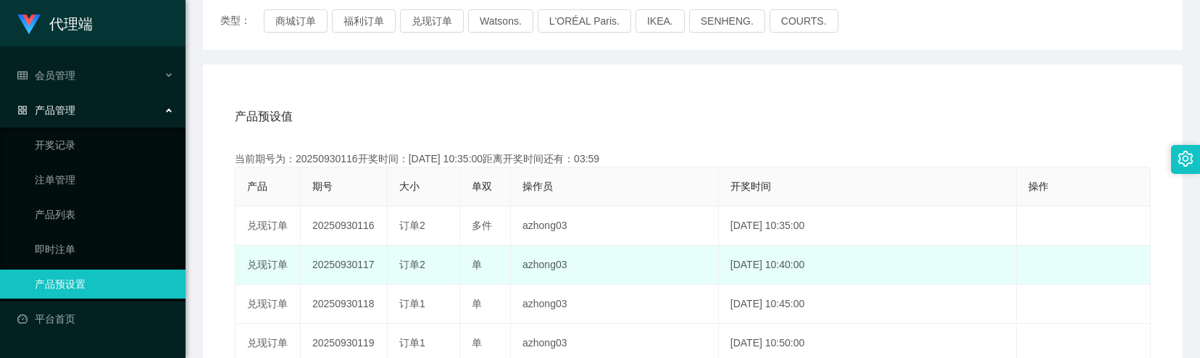
click at [336, 267] on td "20250930117" at bounding box center [344, 265] width 87 height 39
copy td "20250930117"
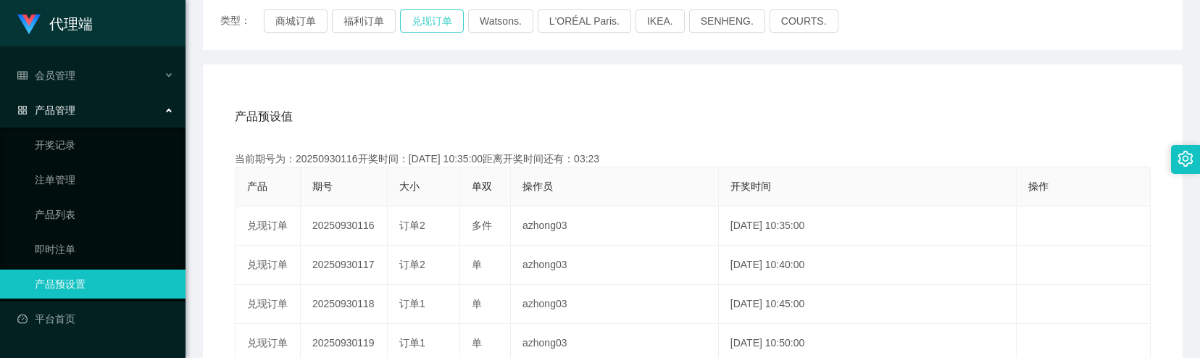
click at [432, 30] on button "兑现订单" at bounding box center [432, 20] width 64 height 23
click at [435, 24] on button "兑现订单" at bounding box center [432, 20] width 64 height 23
